Goal: Obtain resource: Download file/media

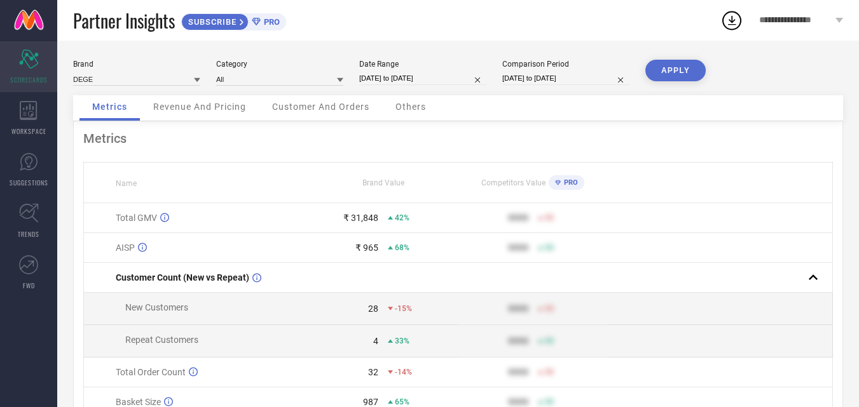
click at [29, 56] on icon "Scorecard" at bounding box center [29, 59] width 20 height 19
click at [751, 22] on div "**********" at bounding box center [801, 20] width 116 height 41
click at [27, 109] on icon at bounding box center [28, 110] width 17 height 19
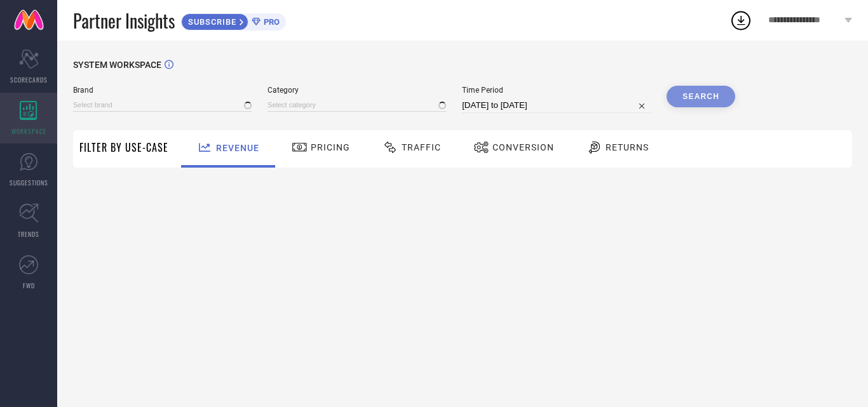
type input "DEGE"
type input "All"
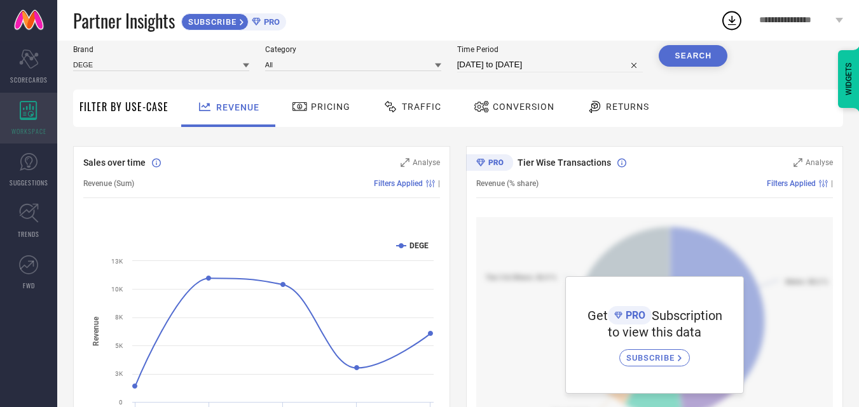
scroll to position [64, 0]
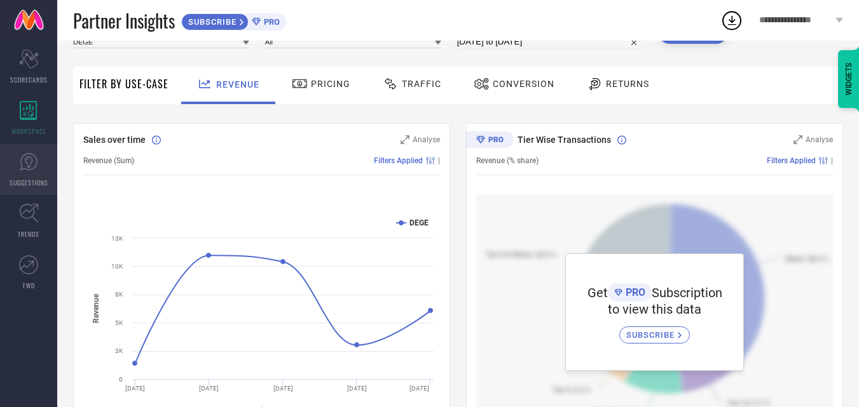
click at [38, 163] on link "SUGGESTIONS" at bounding box center [28, 169] width 57 height 51
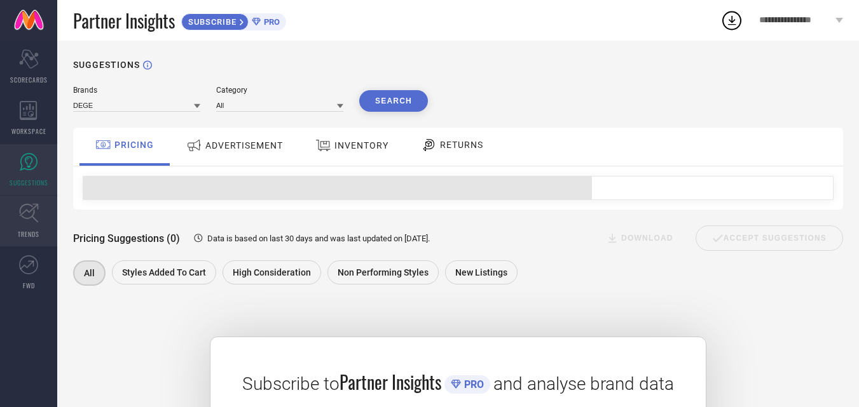
click at [39, 217] on link "TRENDS" at bounding box center [28, 221] width 57 height 51
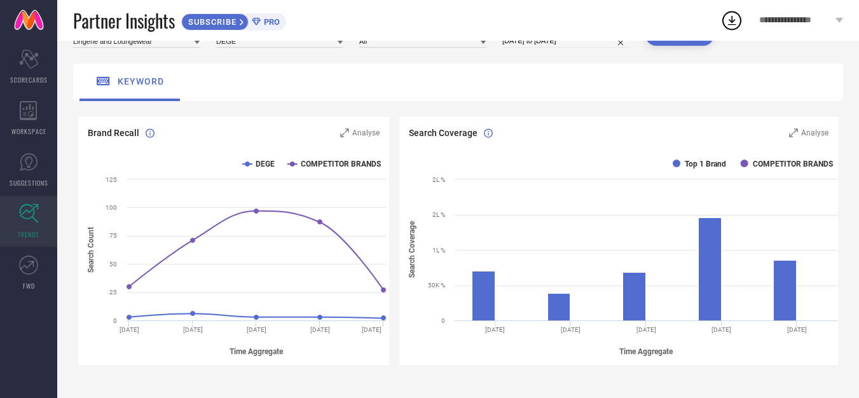
scroll to position [64, 0]
click at [754, 160] on rect at bounding box center [621, 257] width 444 height 216
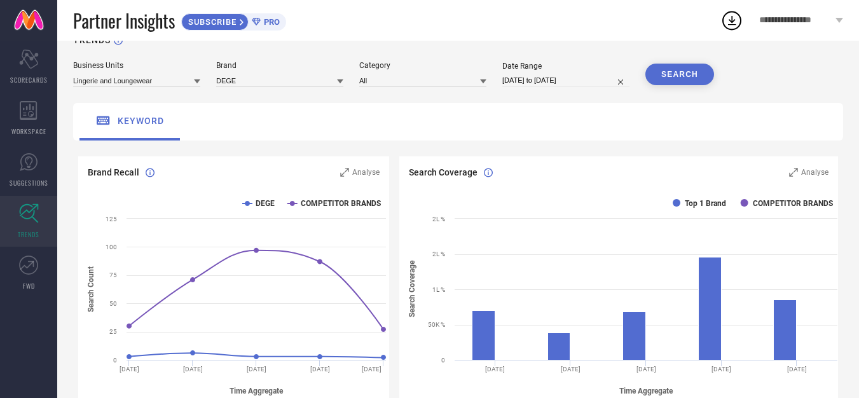
scroll to position [0, 0]
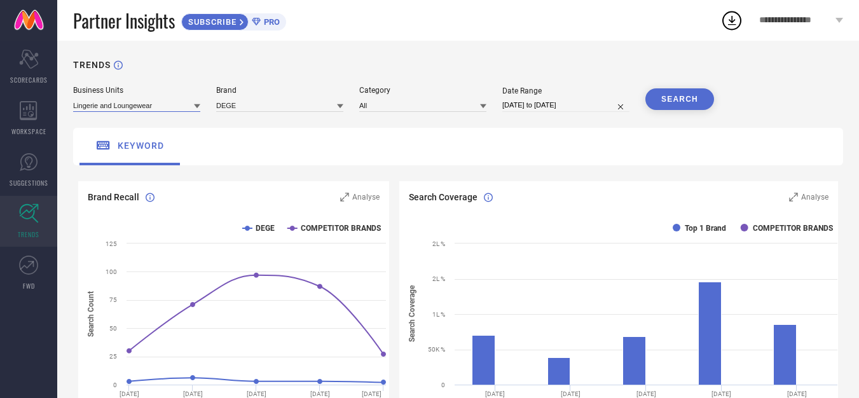
click at [175, 108] on input at bounding box center [136, 105] width 127 height 13
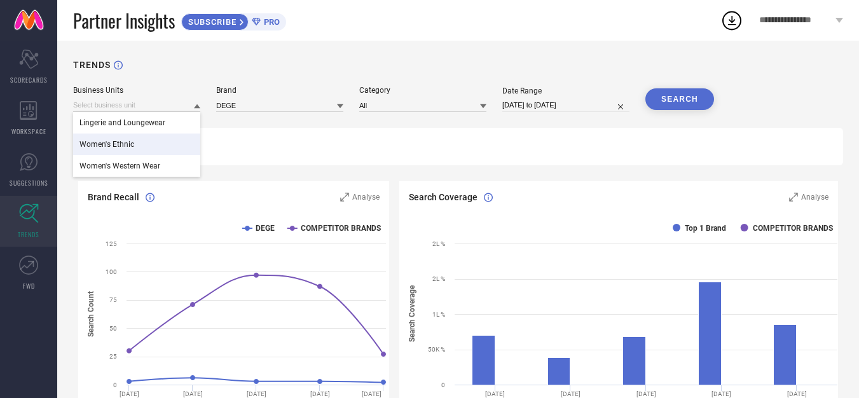
click at [168, 148] on div "Women's Ethnic" at bounding box center [136, 144] width 127 height 22
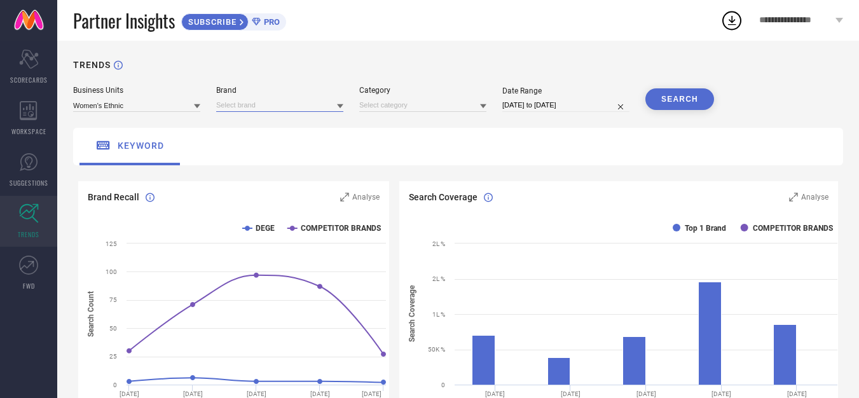
click at [239, 112] on input at bounding box center [279, 105] width 127 height 13
click at [239, 128] on div "DEGE" at bounding box center [279, 123] width 127 height 22
click at [384, 100] on input at bounding box center [422, 105] width 127 height 13
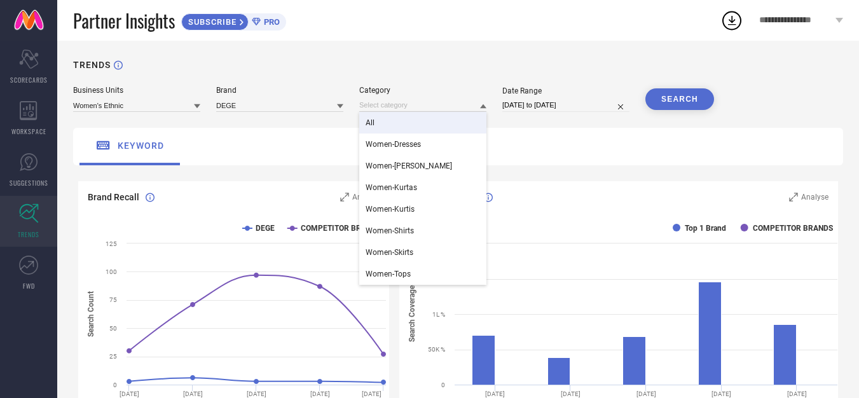
click at [397, 121] on div "All" at bounding box center [422, 123] width 127 height 22
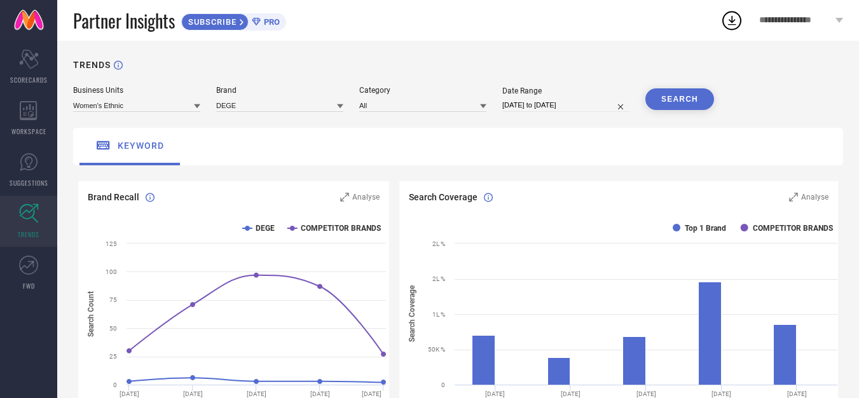
click at [656, 107] on button "SEARCH" at bounding box center [679, 99] width 69 height 22
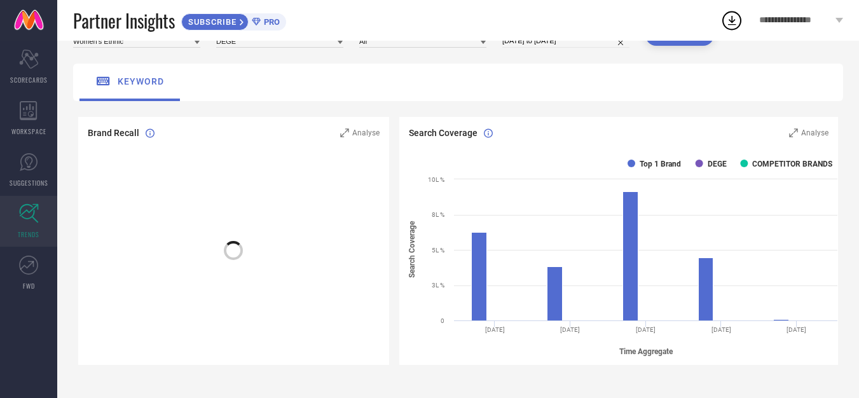
scroll to position [64, 0]
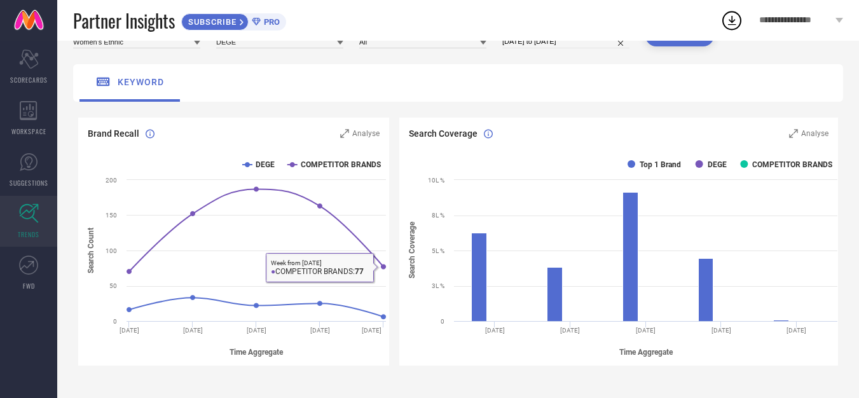
click at [355, 123] on div "Brand Recall Analyse" at bounding box center [233, 129] width 311 height 22
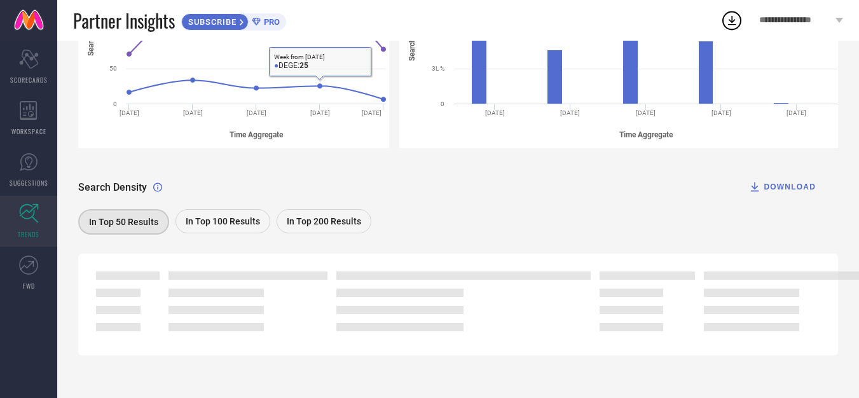
scroll to position [285, 0]
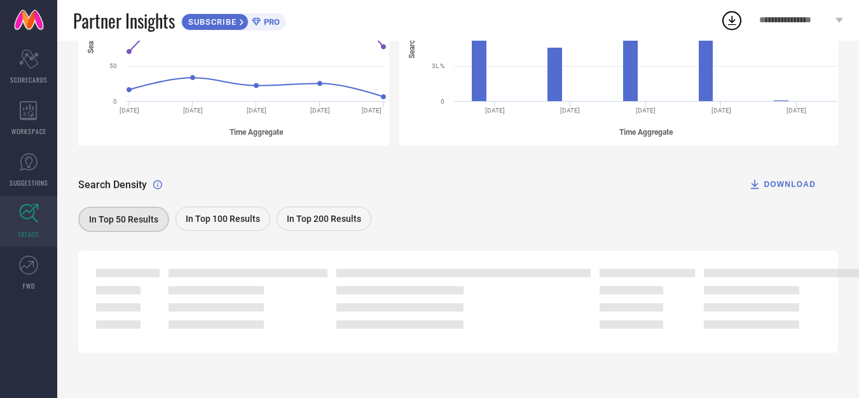
click at [793, 185] on div "DOWNLOAD" at bounding box center [781, 184] width 67 height 13
click at [739, 29] on icon at bounding box center [731, 20] width 23 height 23
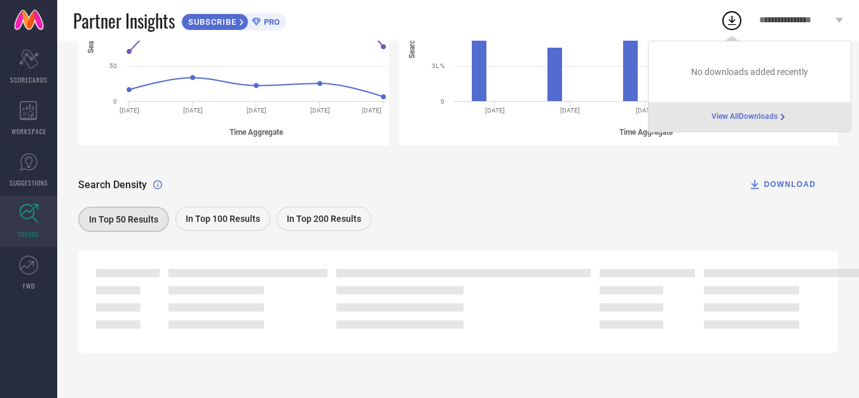
click at [735, 116] on span "View All Downloads" at bounding box center [744, 117] width 66 height 10
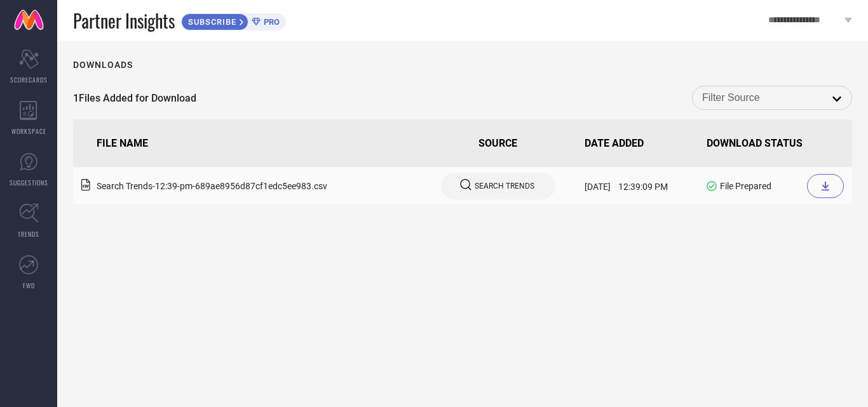
click at [815, 182] on div at bounding box center [825, 186] width 37 height 24
